Goal: Information Seeking & Learning: Learn about a topic

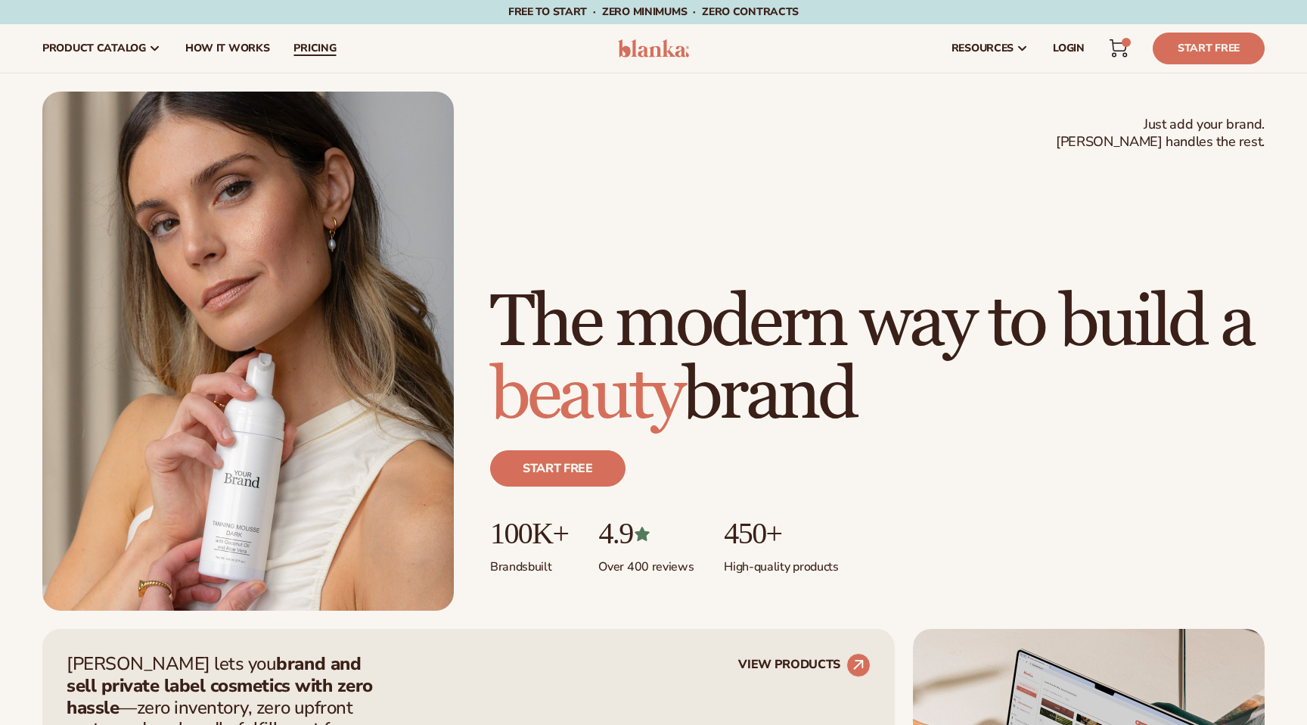
click at [312, 45] on span "pricing" at bounding box center [315, 48] width 42 height 12
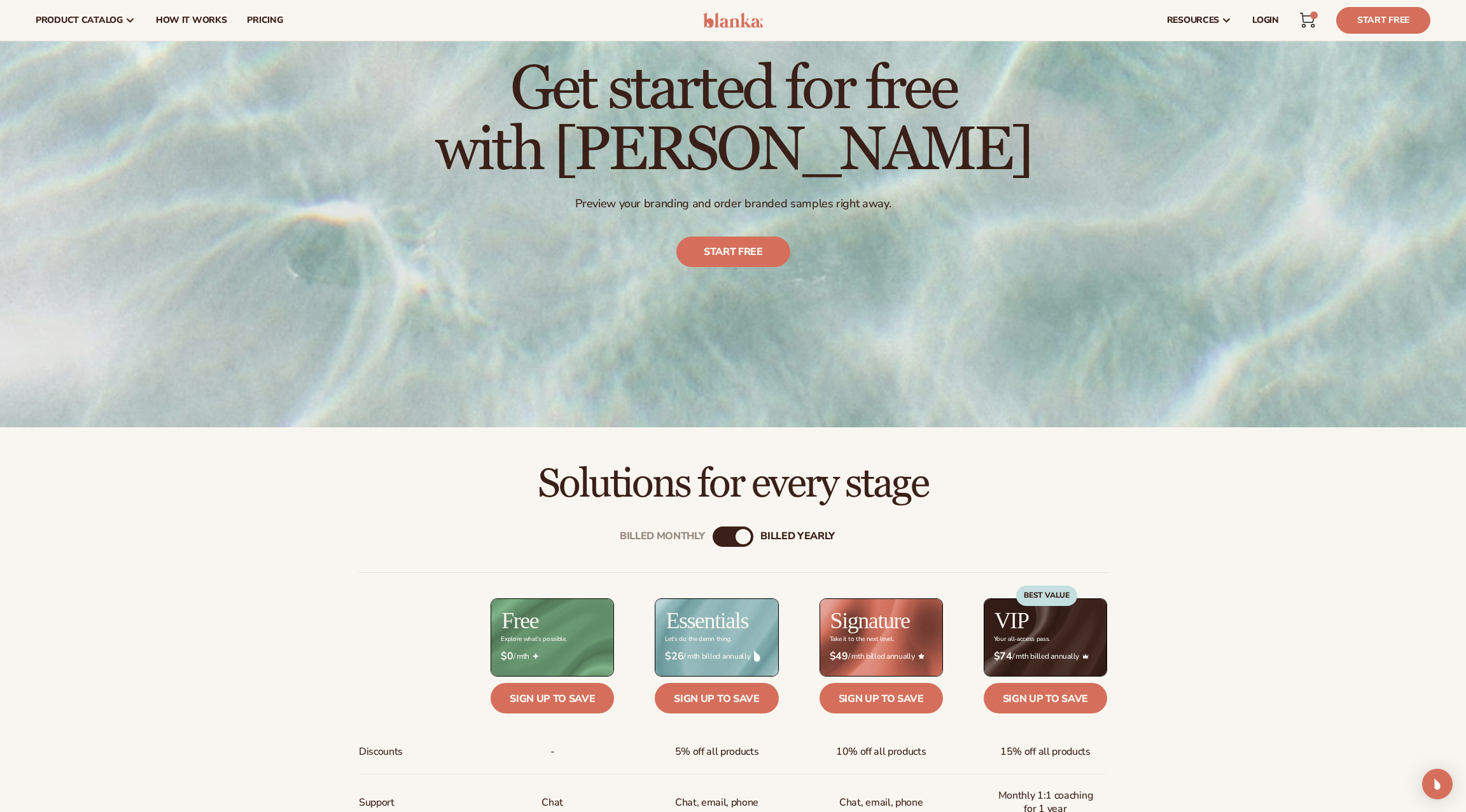
scroll to position [156, 0]
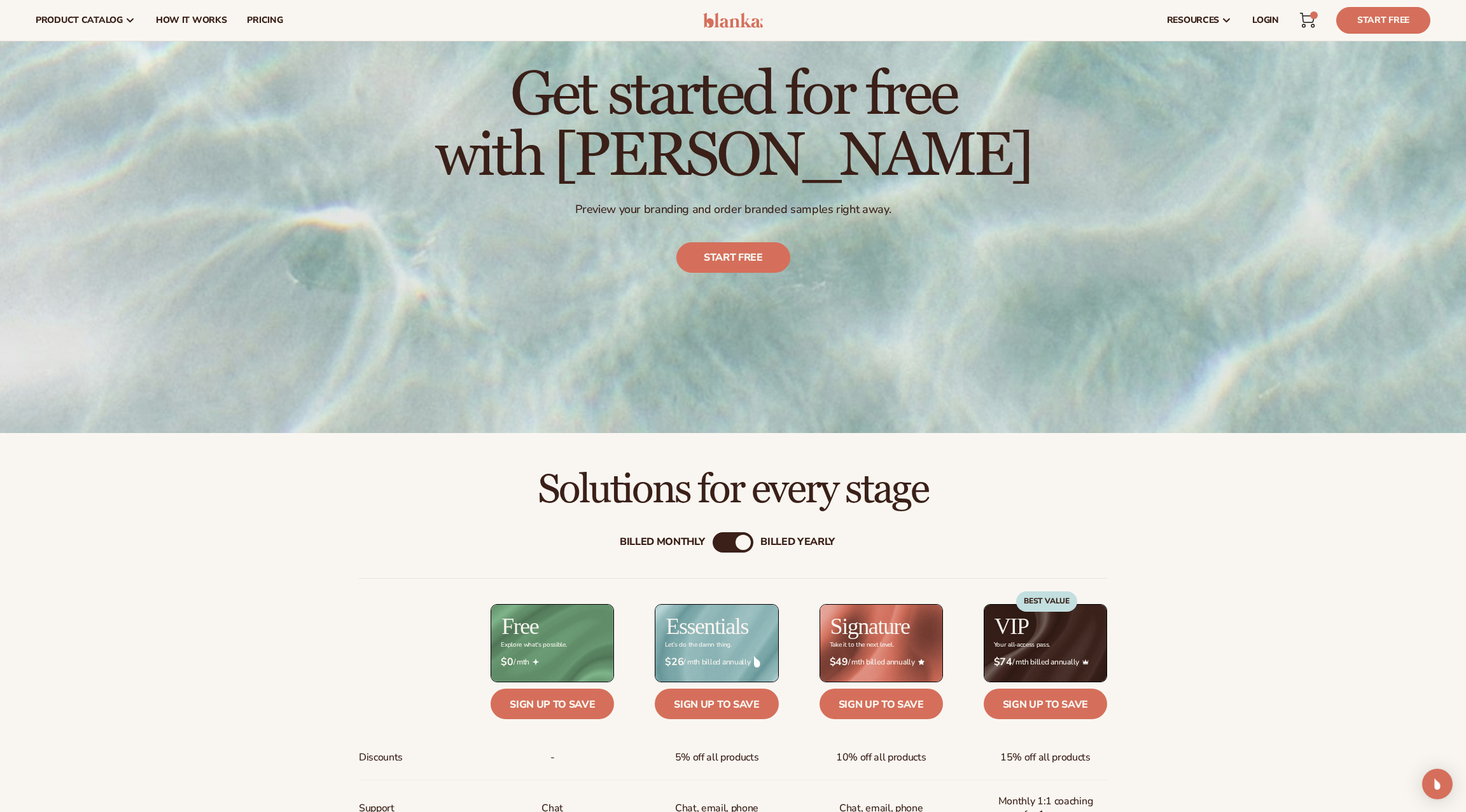
click at [694, 540] on div "Billed Monthly" at bounding box center [662, 542] width 85 height 12
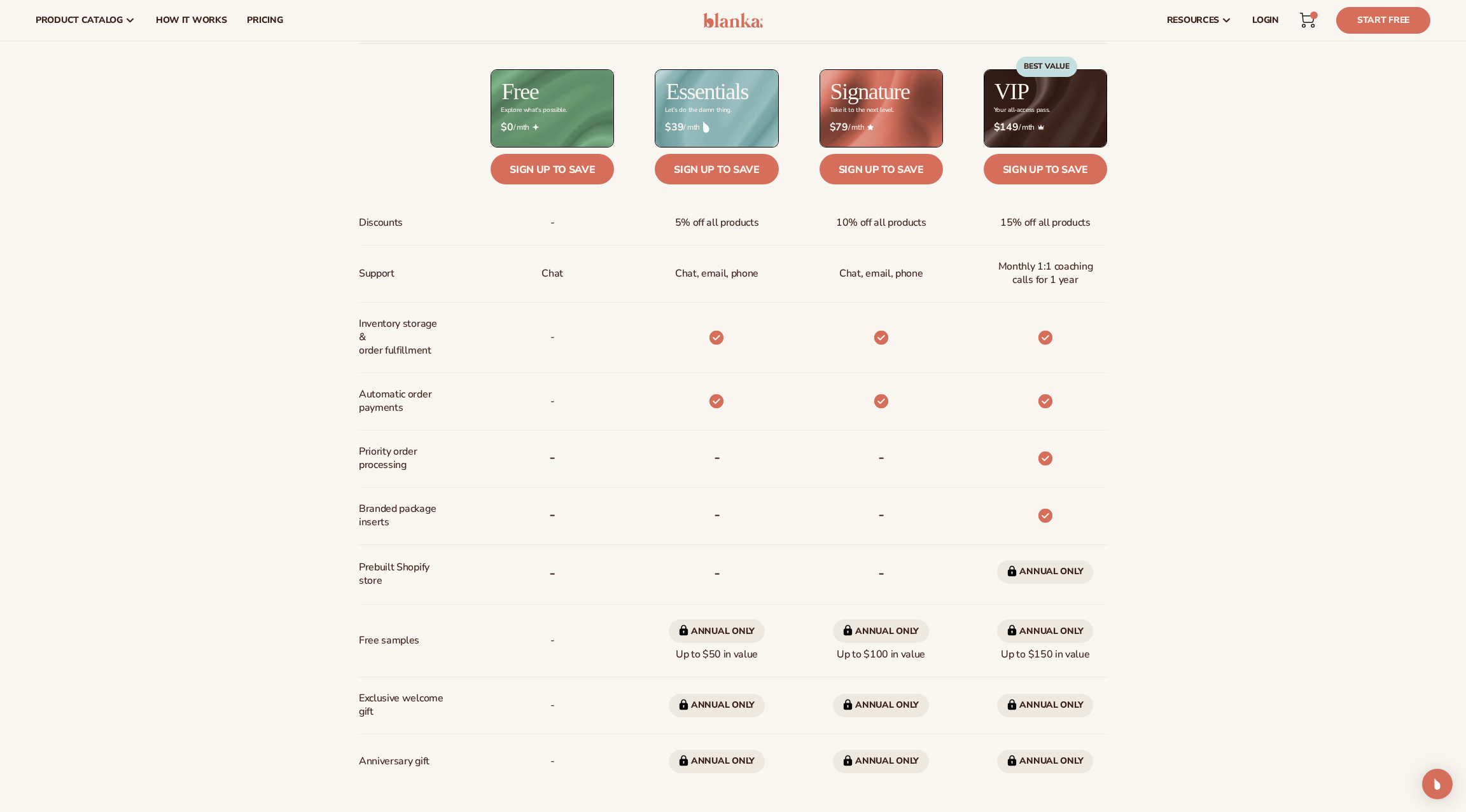
scroll to position [688, 0]
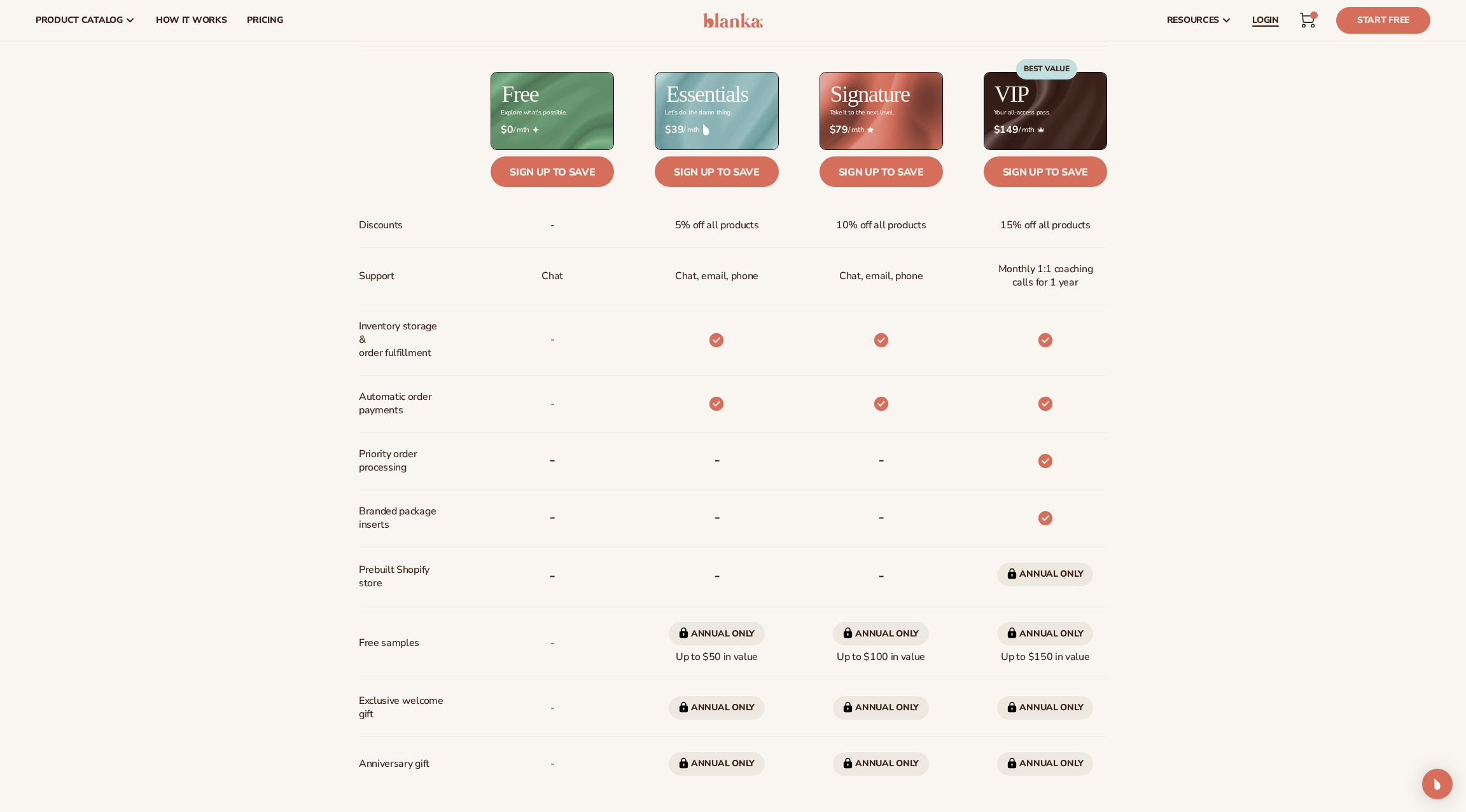
click at [1098, 18] on span "LOGIN" at bounding box center [1266, 20] width 27 height 10
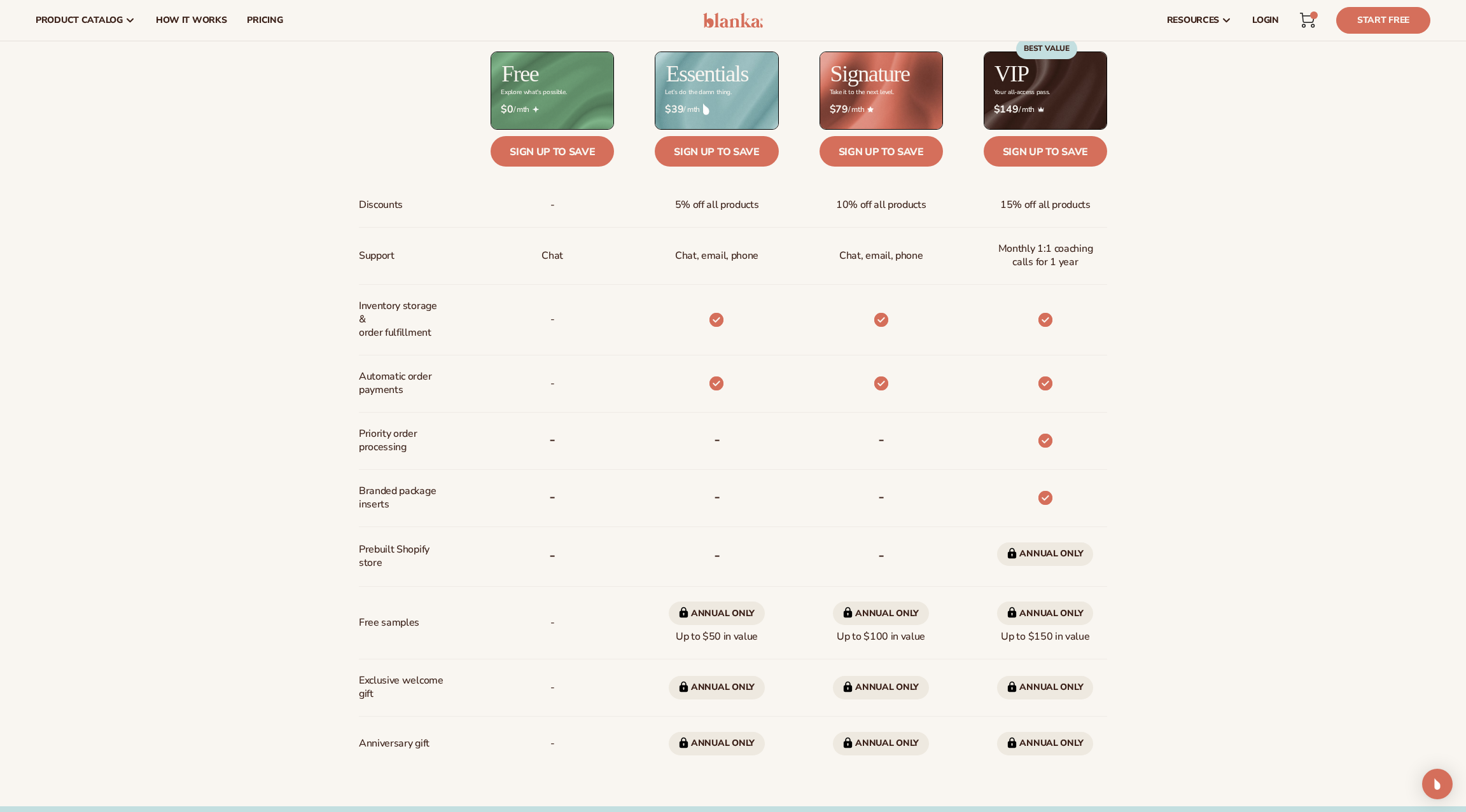
scroll to position [707, 0]
click at [439, 609] on div "Free samples" at bounding box center [405, 625] width 91 height 72
click at [453, 609] on div "-" at bounding box center [532, 625] width 164 height 72
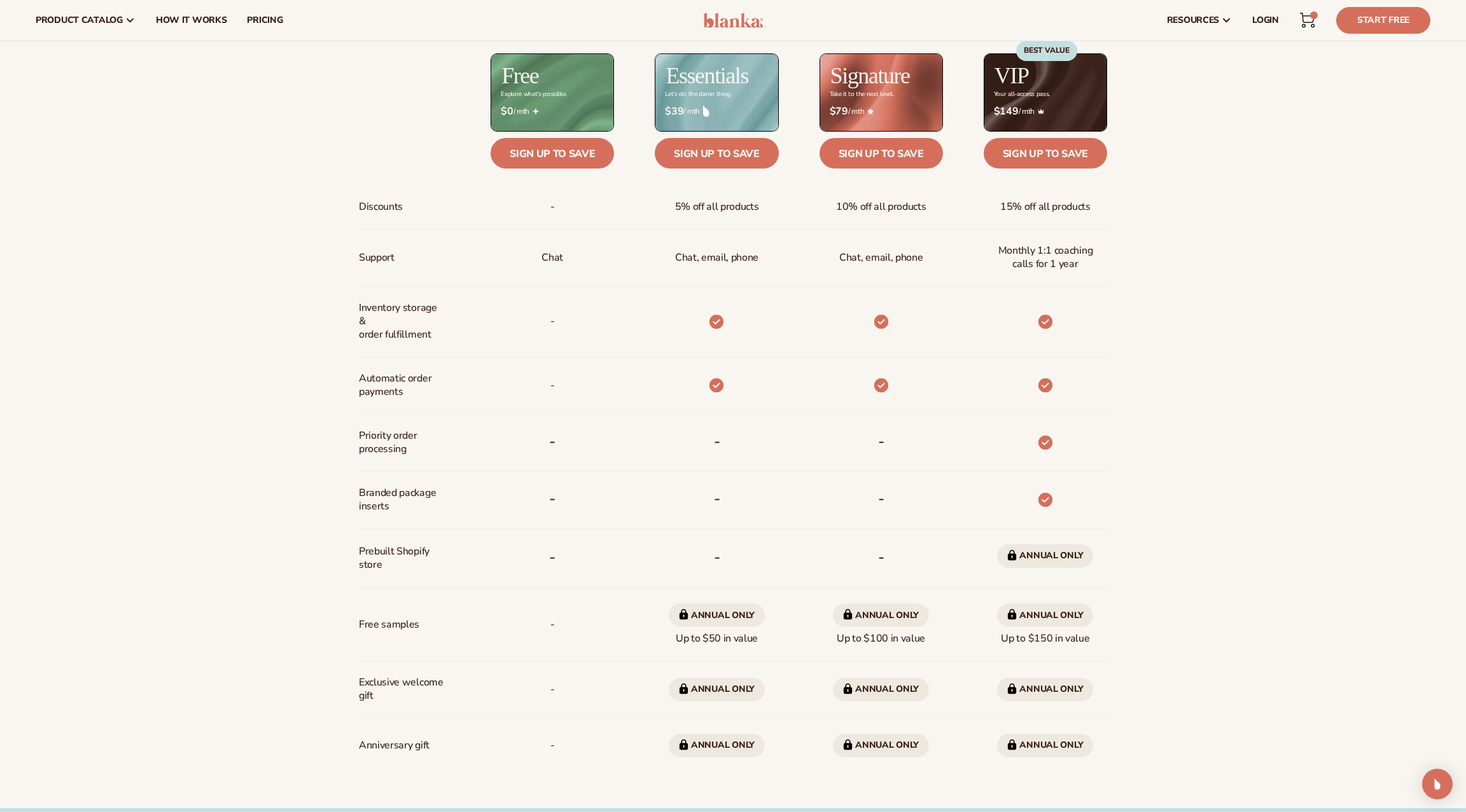
click at [808, 551] on div "-" at bounding box center [860, 558] width 164 height 60
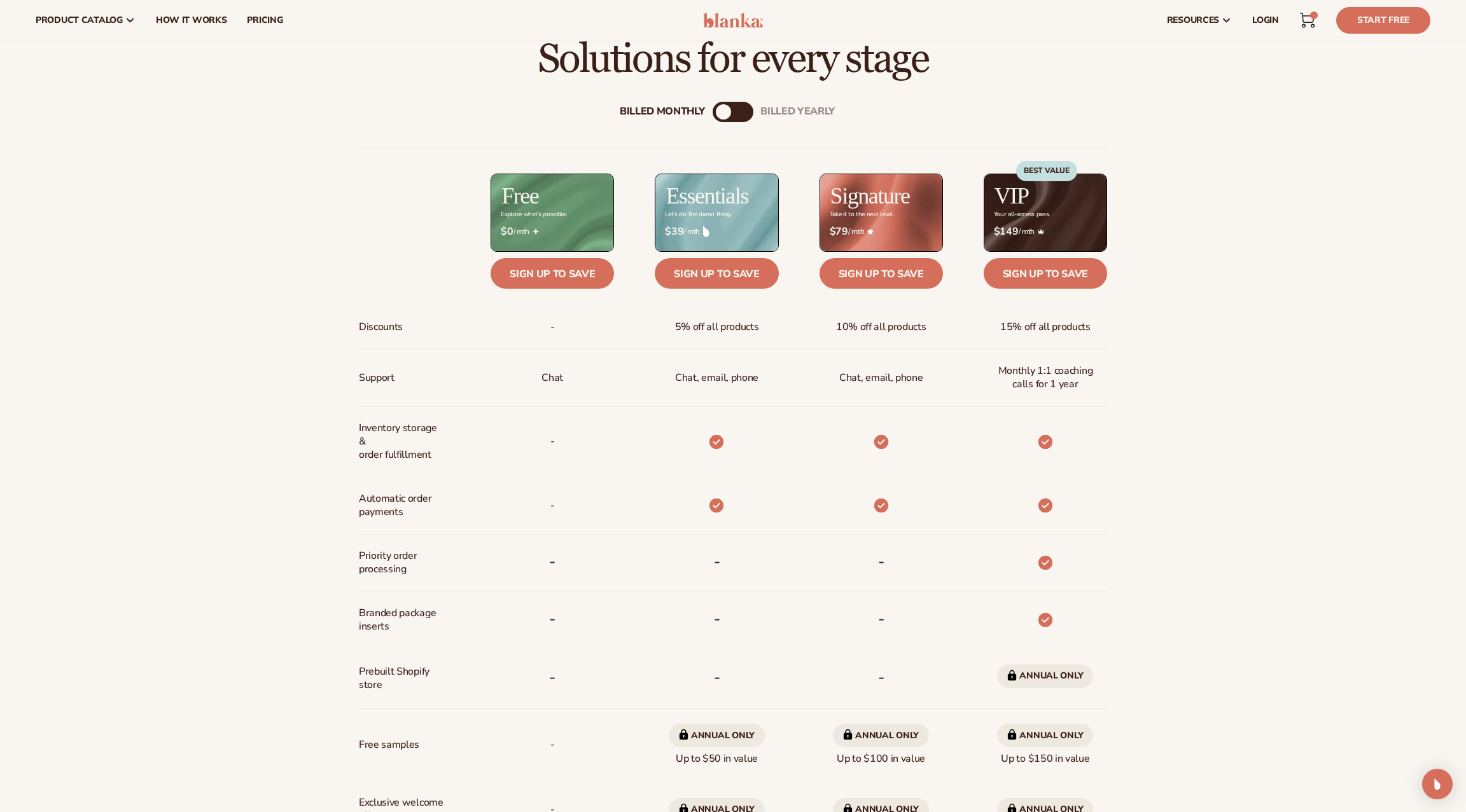
scroll to position [585, 0]
